Goal: Task Accomplishment & Management: Manage account settings

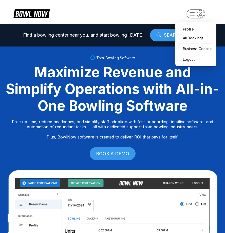
click at [192, 13] on rect "button" at bounding box center [196, 13] width 19 height 9
click at [200, 53] on div "Profile All Bookings Business Console Logout" at bounding box center [195, 44] width 41 height 44
click at [199, 50] on div "Business Console" at bounding box center [196, 48] width 36 height 9
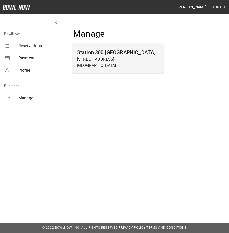
click at [147, 52] on h6 "Station 300 [GEOGRAPHIC_DATA]" at bounding box center [118, 52] width 82 height 8
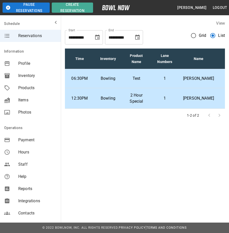
scroll to position [0, 67]
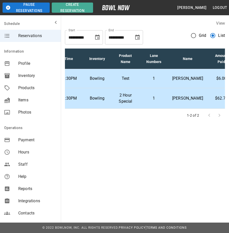
click at [164, 78] on td "1" at bounding box center [154, 78] width 28 height 19
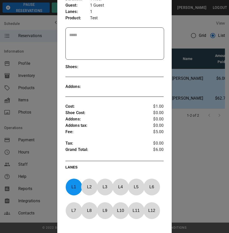
scroll to position [146, 0]
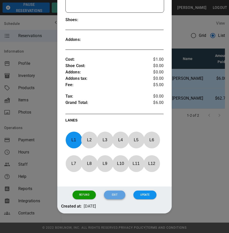
click at [110, 190] on button "Exit" at bounding box center [114, 194] width 21 height 9
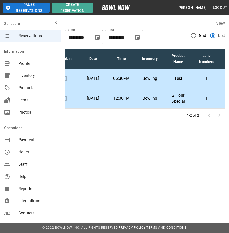
scroll to position [0, 0]
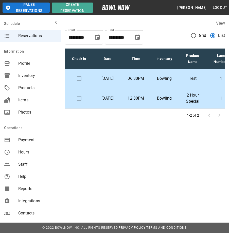
drag, startPoint x: 52, startPoint y: 163, endPoint x: 71, endPoint y: 159, distance: 18.6
click at [52, 170] on nav "Operations Payment Hours Staff Help Reports Integrations Contacts" at bounding box center [30, 170] width 61 height 99
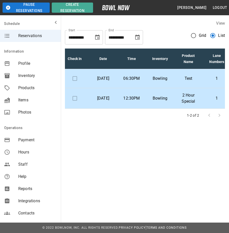
scroll to position [0, 67]
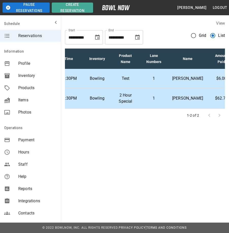
click at [186, 101] on p "[PERSON_NAME]" at bounding box center [187, 98] width 31 height 6
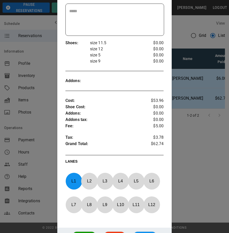
scroll to position [164, 0]
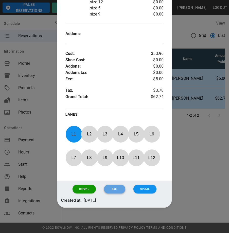
click at [110, 186] on button "Exit" at bounding box center [114, 188] width 21 height 9
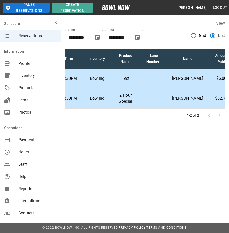
click at [158, 79] on td "1" at bounding box center [154, 78] width 28 height 19
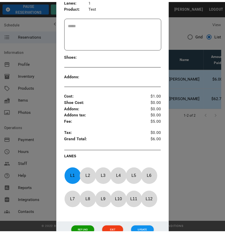
scroll to position [146, 0]
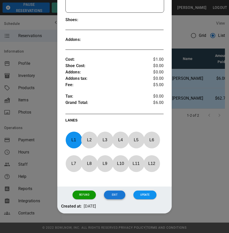
click at [118, 190] on button "Exit" at bounding box center [114, 194] width 21 height 9
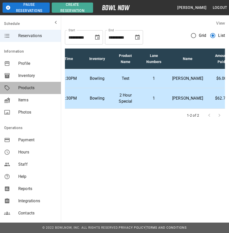
click at [43, 89] on span "Products" at bounding box center [37, 88] width 39 height 6
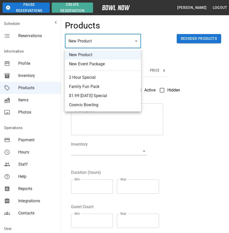
click at [162, 19] on div at bounding box center [114, 116] width 229 height 233
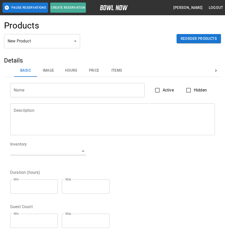
click at [0, 0] on span "Profile" at bounding box center [0, 0] width 0 height 0
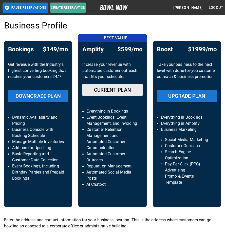
click at [0, 0] on span "Inventory" at bounding box center [0, 0] width 0 height 0
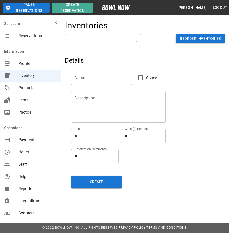
click at [40, 39] on span "Reservations" at bounding box center [37, 36] width 39 height 6
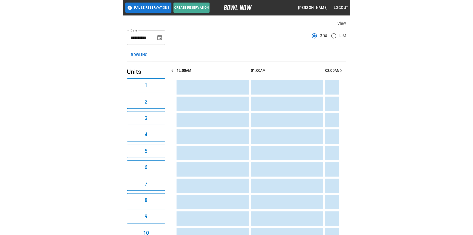
scroll to position [0, 1177]
